Goal: Task Accomplishment & Management: Manage account settings

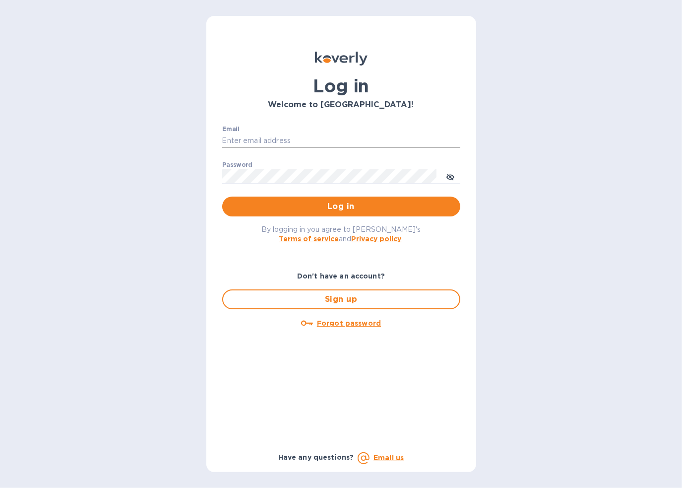
type input "macpatel10@gmail.com"
click at [308, 200] on span "Log in" at bounding box center [341, 206] width 222 height 12
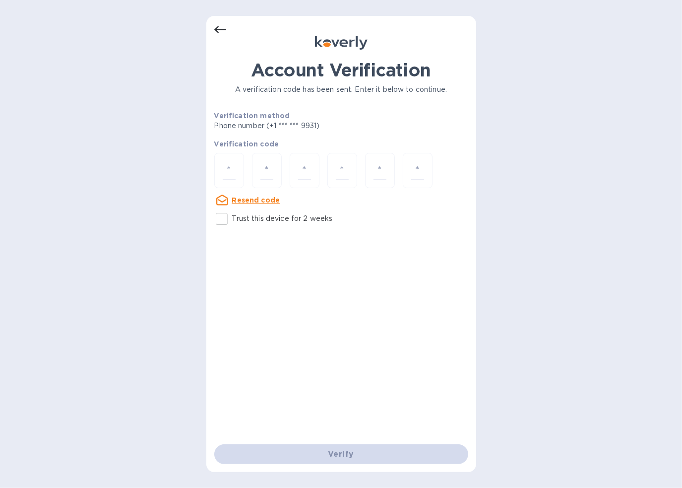
click at [211, 168] on div "Account Verification A verification code has been sent. Enter it below to conti…" at bounding box center [341, 244] width 270 height 456
click at [222, 165] on div at bounding box center [229, 170] width 30 height 35
type input "4"
type input "8"
type input "4"
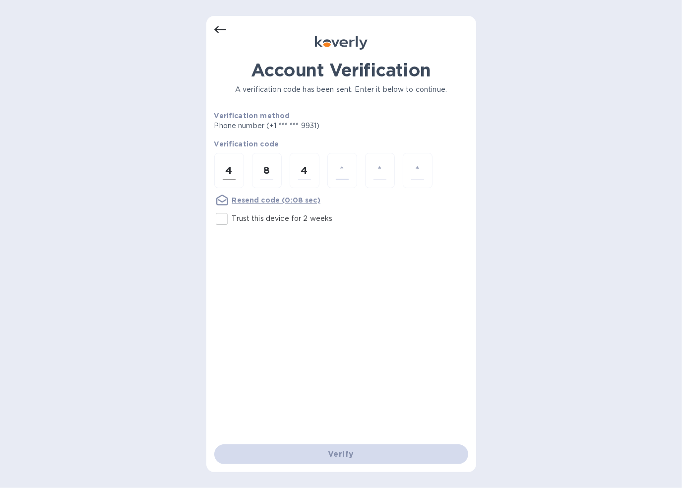
type input "8"
type input "0"
type input "2"
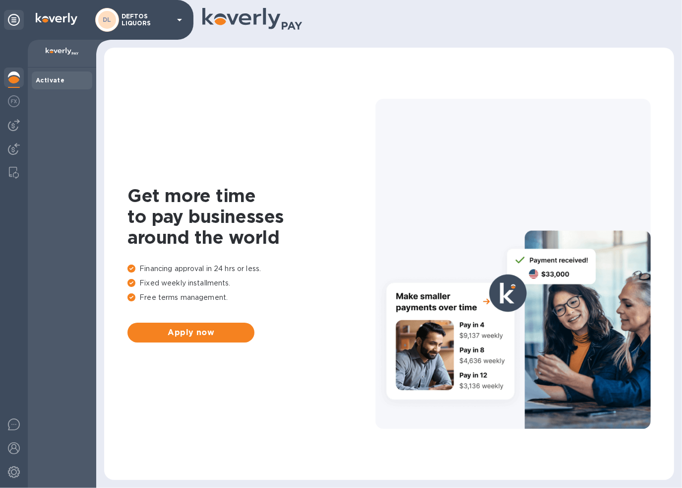
click at [153, 18] on p "DEFTOS LIQUORS" at bounding box center [147, 20] width 50 height 14
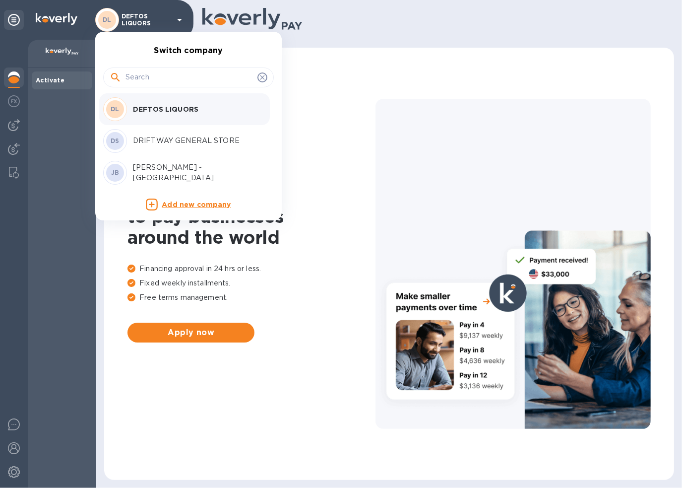
click at [183, 162] on div "[PERSON_NAME] - [GEOGRAPHIC_DATA]" at bounding box center [180, 173] width 155 height 24
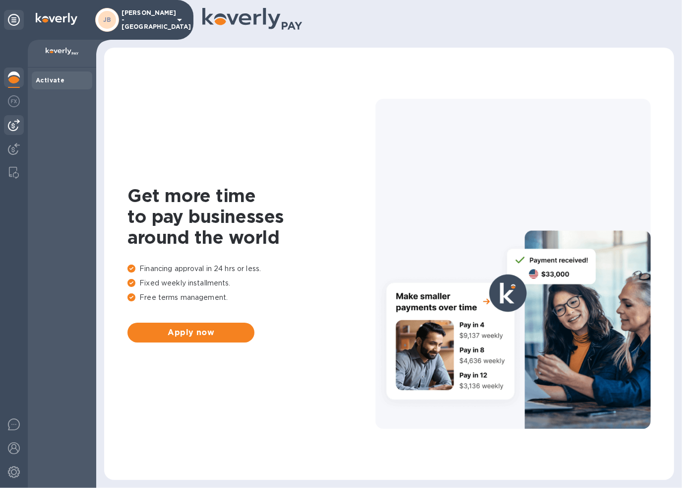
click at [13, 119] on div at bounding box center [14, 125] width 20 height 20
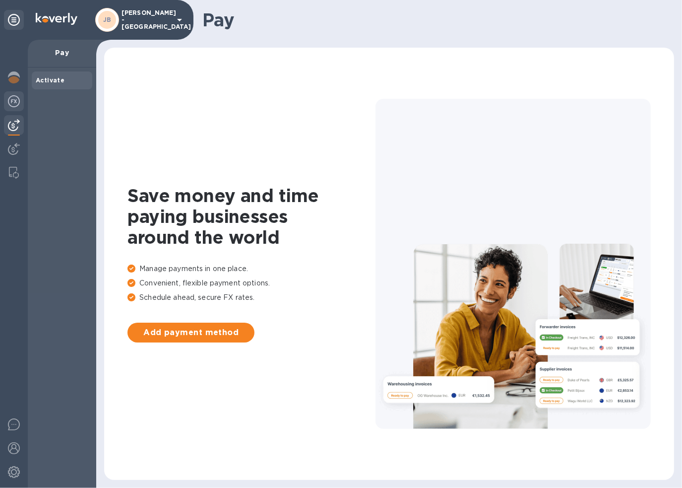
click at [8, 105] on img at bounding box center [14, 101] width 12 height 12
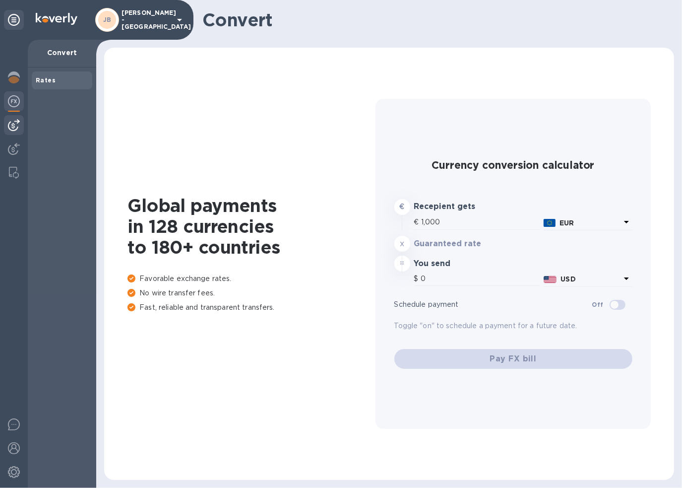
click at [12, 123] on img at bounding box center [14, 125] width 12 height 12
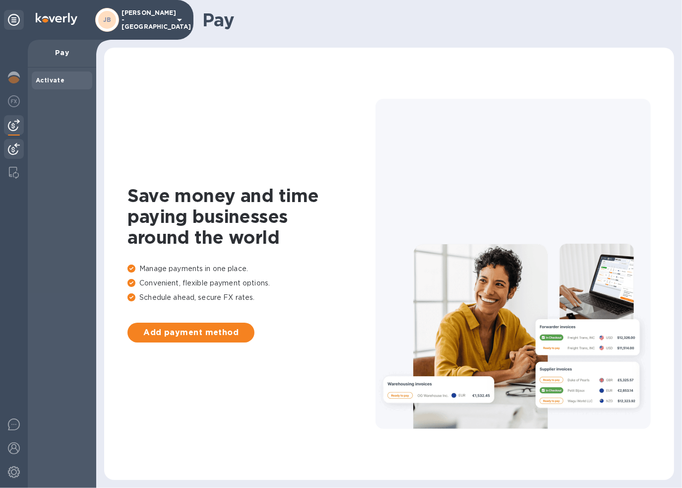
click at [13, 143] on img at bounding box center [14, 149] width 12 height 12
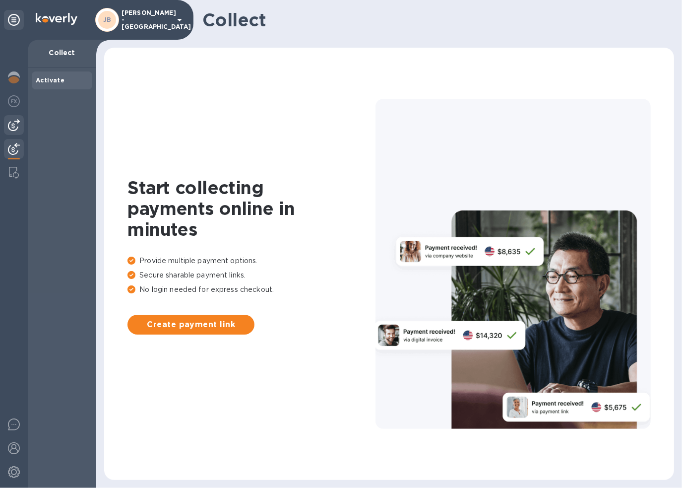
click at [14, 129] on img at bounding box center [14, 125] width 12 height 12
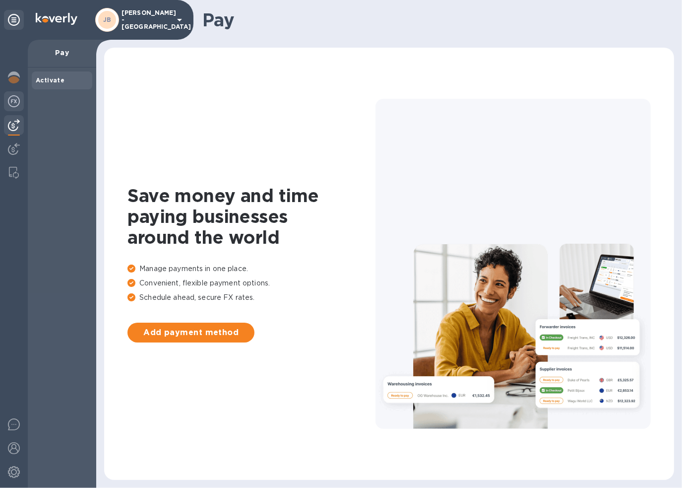
click at [16, 109] on div at bounding box center [14, 102] width 20 height 22
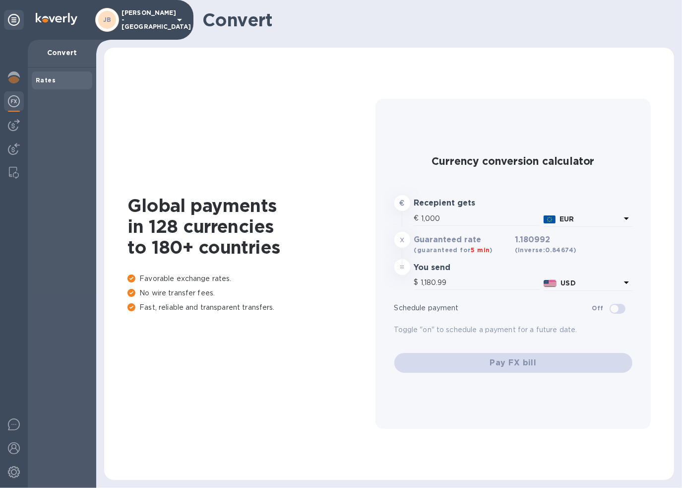
click at [137, 29] on div "JB JAY LIQUORS - New Bedford" at bounding box center [140, 20] width 90 height 24
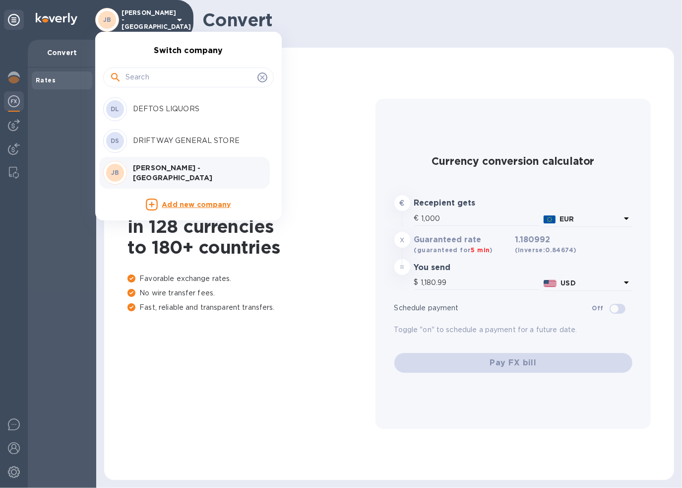
click at [183, 136] on p "DRIFTWAY GENERAL STORE" at bounding box center [195, 140] width 125 height 10
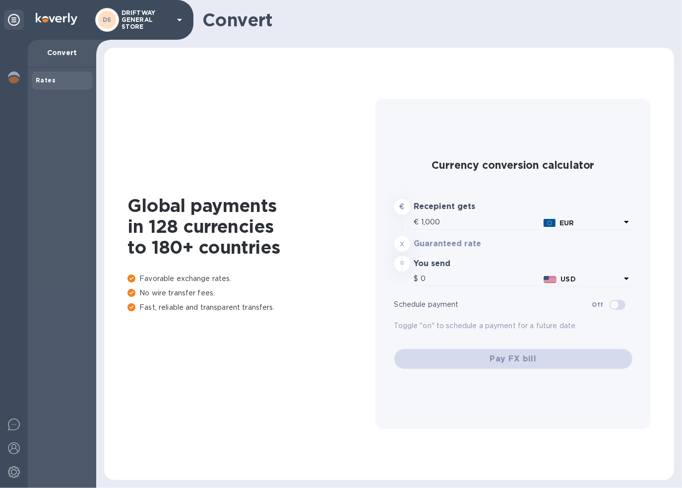
type input "1,180.99"
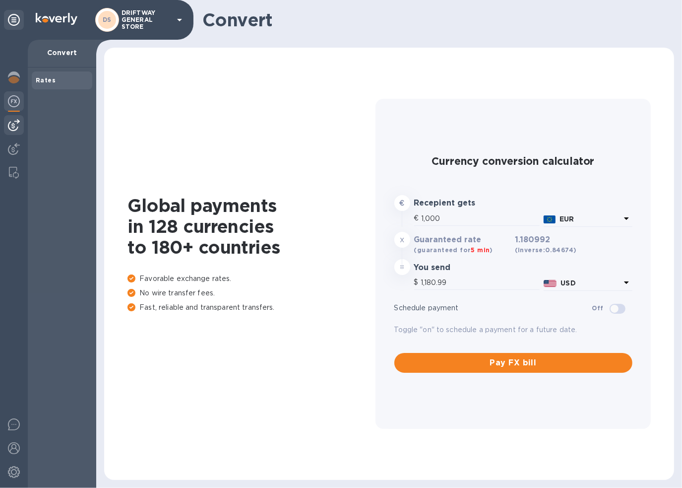
click at [13, 120] on img at bounding box center [14, 125] width 12 height 12
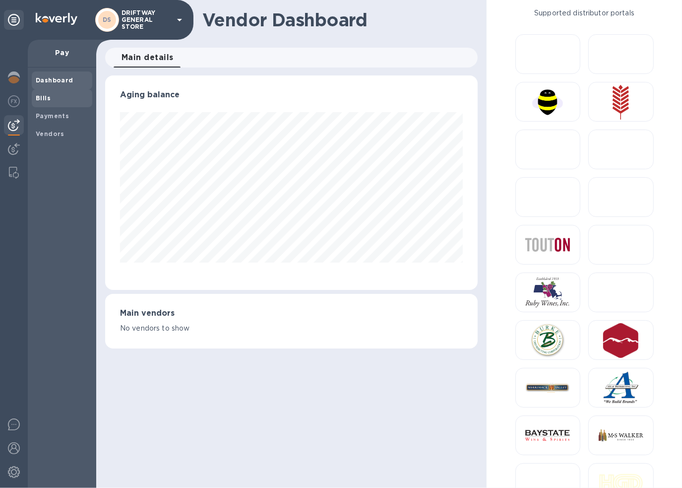
scroll to position [214, 373]
click at [42, 99] on b "Bills" at bounding box center [43, 97] width 15 height 7
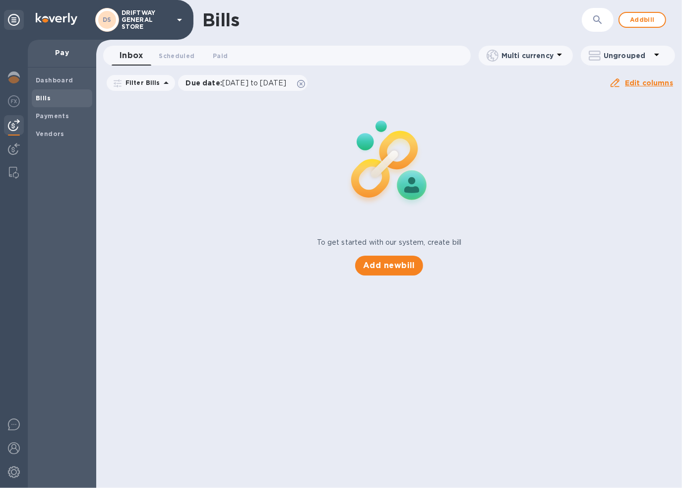
click at [168, 29] on p "DRIFTWAY GENERAL STORE" at bounding box center [147, 19] width 50 height 21
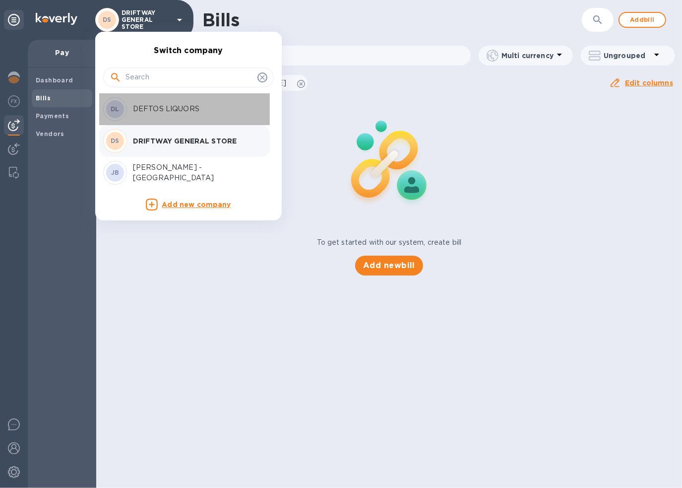
click at [183, 97] on div "DL DEFTOS LIQUORS" at bounding box center [180, 109] width 155 height 24
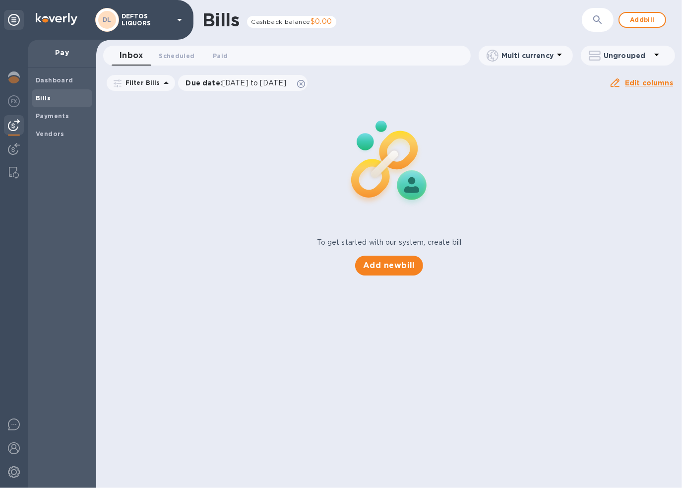
click at [58, 99] on span "Bills" at bounding box center [62, 98] width 53 height 10
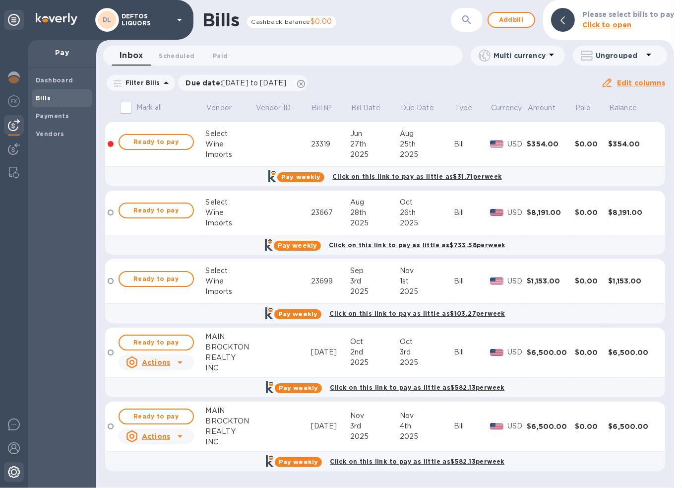
click at [10, 471] on img at bounding box center [14, 472] width 12 height 12
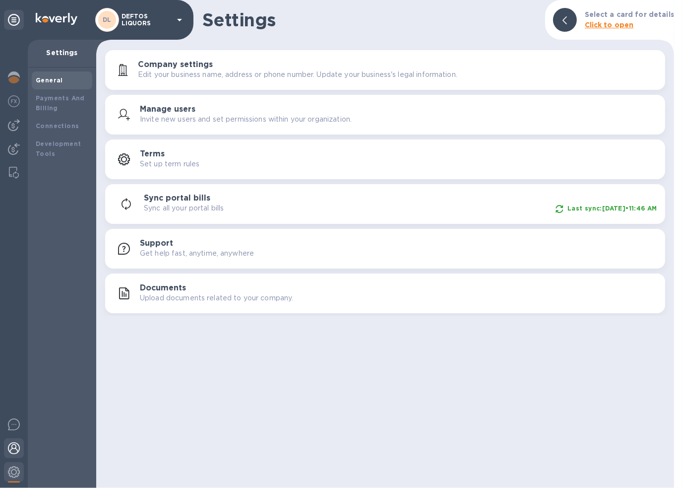
click at [12, 448] on img at bounding box center [14, 448] width 12 height 12
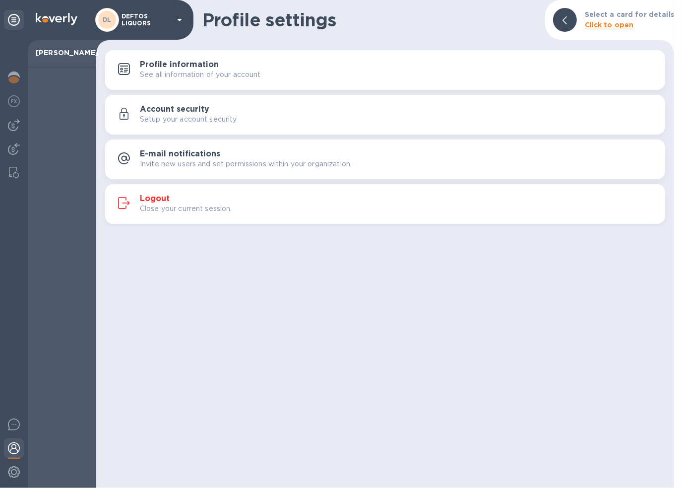
click at [230, 203] on p "Close your current session." at bounding box center [186, 208] width 92 height 10
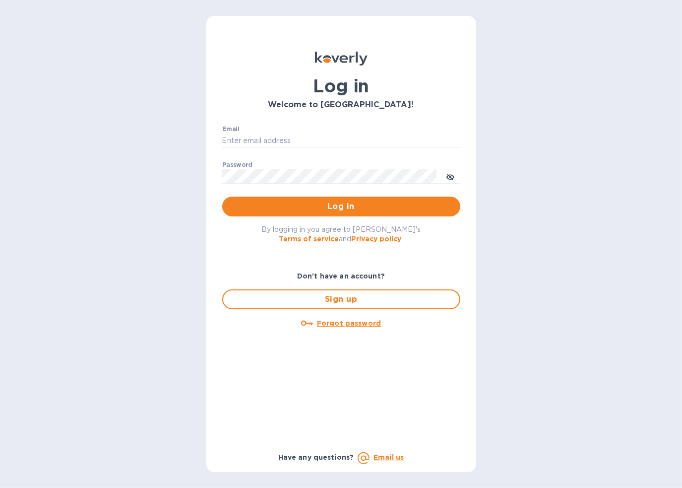
type input "[EMAIL_ADDRESS][DOMAIN_NAME]"
